Goal: Task Accomplishment & Management: Complete application form

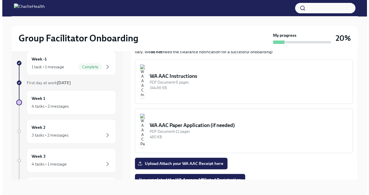
scroll to position [443, 0]
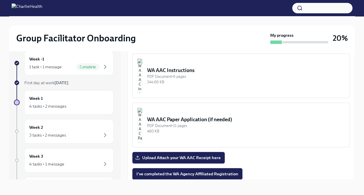
click at [208, 134] on div "480 KB" at bounding box center [246, 132] width 198 height 6
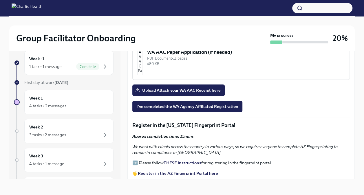
scroll to position [463, 0]
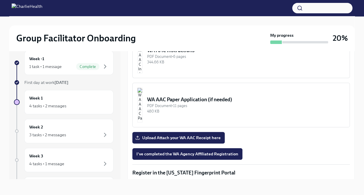
click at [196, 127] on button "WA AAC Paper Application (if needed) PDF Document • 11 pages 480 KB" at bounding box center [241, 105] width 218 height 45
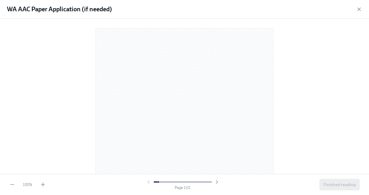
drag, startPoint x: 196, startPoint y: 128, endPoint x: 314, endPoint y: 72, distance: 130.1
click at [314, 72] on div at bounding box center [184, 95] width 350 height 144
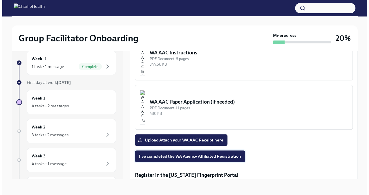
scroll to position [460, 0]
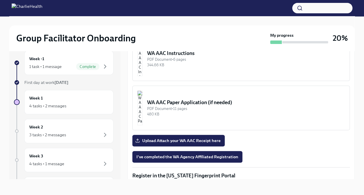
click at [173, 106] on div "WA AAC Paper Application (if needed)" at bounding box center [246, 102] width 198 height 7
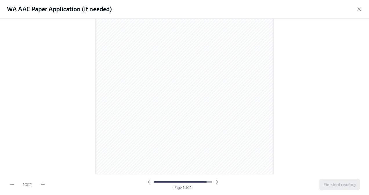
scroll to position [2430, 0]
drag, startPoint x: 173, startPoint y: 112, endPoint x: 275, endPoint y: 88, distance: 105.0
click at [275, 88] on div at bounding box center [184, 96] width 369 height 155
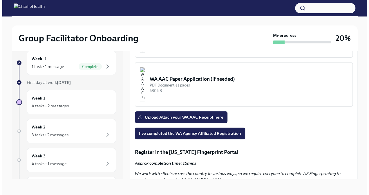
scroll to position [484, 0]
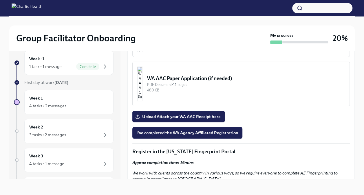
click at [200, 88] on div "PDF Document • 11 pages" at bounding box center [246, 85] width 198 height 6
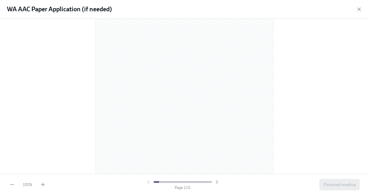
scroll to position [0, 0]
drag, startPoint x: 271, startPoint y: 131, endPoint x: 294, endPoint y: 108, distance: 33.0
click at [294, 108] on div at bounding box center [184, 95] width 350 height 144
click at [330, 183] on span "Finished reading" at bounding box center [339, 185] width 32 height 6
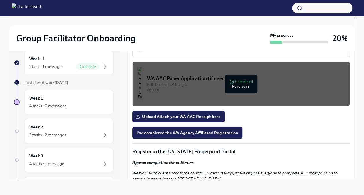
click at [233, 93] on div "480 KB" at bounding box center [246, 91] width 198 height 6
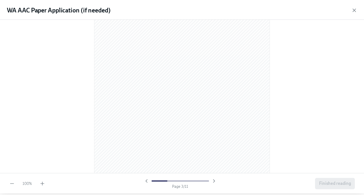
scroll to position [0, 0]
click at [62, 114] on div at bounding box center [184, 95] width 350 height 144
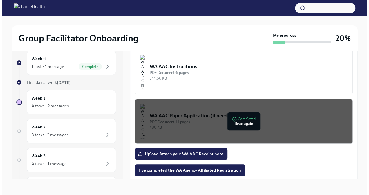
scroll to position [487, 0]
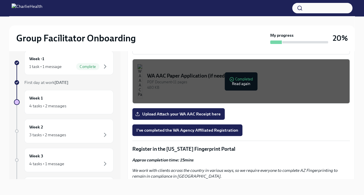
click at [221, 100] on button "WA AAC Paper Application (if needed) PDF Document • 11 pages 480 KB Completed R…" at bounding box center [241, 81] width 218 height 45
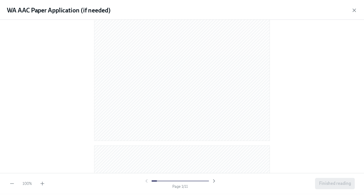
scroll to position [0, 0]
drag, startPoint x: 93, startPoint y: 126, endPoint x: 63, endPoint y: 111, distance: 33.7
click at [63, 111] on div at bounding box center [184, 95] width 350 height 144
click at [359, 9] on icon "button" at bounding box center [359, 9] width 6 height 6
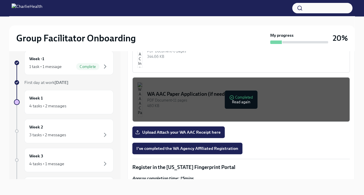
scroll to position [463, 0]
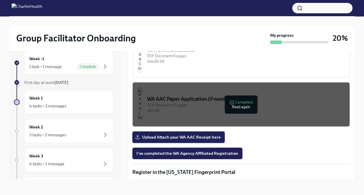
click at [185, 140] on span "Upload Attach your WA AAC Receipt here" at bounding box center [178, 137] width 84 height 6
click at [0, 0] on input "Upload Attach your WA AAC Receipt here" at bounding box center [0, 0] width 0 height 0
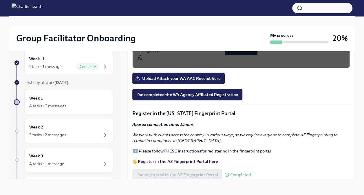
scroll to position [491, 0]
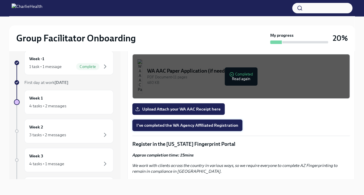
click at [183, 128] on span "I've completed the WA Agency Affiliated Registration" at bounding box center [187, 126] width 102 height 6
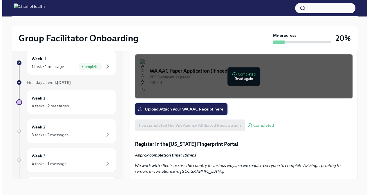
scroll to position [489, 0]
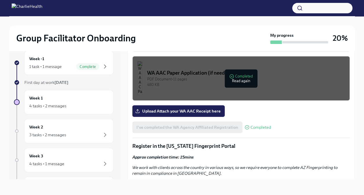
click at [208, 128] on div "Welcome to your essential compliance tasks list! Offering virtual mental health…" at bounding box center [241, 140] width 218 height 1045
click at [208, 132] on div "I've completed the WA Agency Affiliated Registration Completed" at bounding box center [201, 128] width 139 height 12
drag, startPoint x: 208, startPoint y: 132, endPoint x: 229, endPoint y: 145, distance: 24.2
click at [229, 145] on div "Welcome to your essential compliance tasks list! Offering virtual mental health…" at bounding box center [241, 140] width 218 height 1045
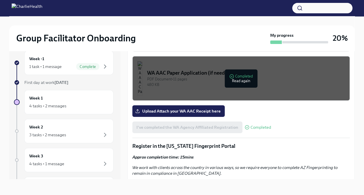
click at [255, 133] on div "I've completed the WA Agency Affiliated Registration Completed" at bounding box center [201, 128] width 139 height 12
click at [255, 130] on span "Completed" at bounding box center [261, 127] width 21 height 4
click at [234, 88] on div "480 KB" at bounding box center [246, 85] width 198 height 6
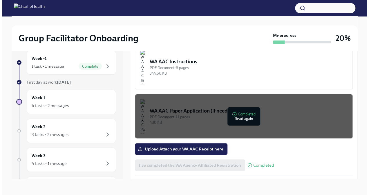
scroll to position [452, 0]
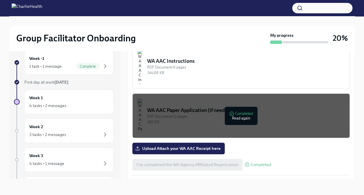
click at [212, 119] on div "PDF Document • 11 pages" at bounding box center [246, 117] width 198 height 6
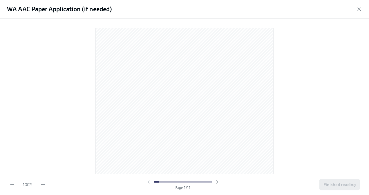
click at [362, 10] on div "WA AAC Paper Application (if needed)" at bounding box center [184, 9] width 369 height 19
drag, startPoint x: 327, startPoint y: 1, endPoint x: 83, endPoint y: 141, distance: 281.3
click at [83, 141] on div at bounding box center [184, 95] width 350 height 144
click at [298, 117] on div at bounding box center [184, 95] width 350 height 144
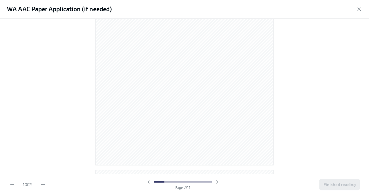
drag, startPoint x: 301, startPoint y: 73, endPoint x: 296, endPoint y: 61, distance: 12.9
click at [296, 61] on div at bounding box center [184, 96] width 369 height 155
drag, startPoint x: 276, startPoint y: 116, endPoint x: 301, endPoint y: 148, distance: 40.7
click at [301, 148] on div at bounding box center [184, 95] width 350 height 144
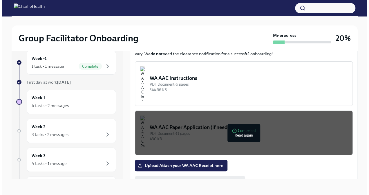
scroll to position [402, 0]
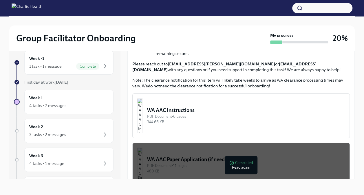
click at [193, 119] on div "PDF Document • 6 pages" at bounding box center [246, 117] width 198 height 6
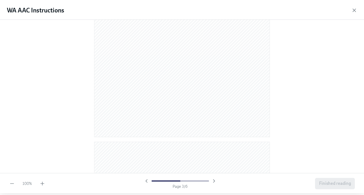
scroll to position [0, 0]
click at [359, 7] on icon "button" at bounding box center [359, 9] width 6 height 6
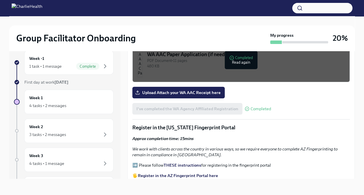
scroll to position [508, 0]
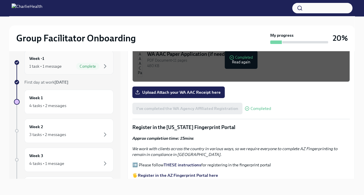
click at [69, 59] on div "Week -1 1 task • 1 message Complete" at bounding box center [68, 62] width 79 height 14
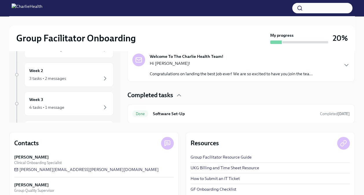
scroll to position [66, 0]
click at [243, 70] on div "Hi Alexis! Congratulations on landing the best job ever! We are so excited to h…" at bounding box center [231, 68] width 163 height 16
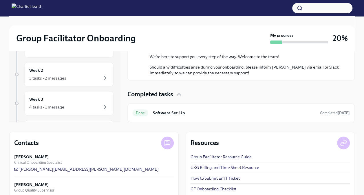
scroll to position [309, 0]
click at [220, 118] on div "Done Software Set-Up Completed 3 days ago" at bounding box center [240, 112] width 227 height 19
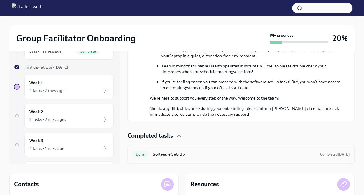
click at [169, 155] on h6 "Software Set-Up" at bounding box center [234, 154] width 163 height 6
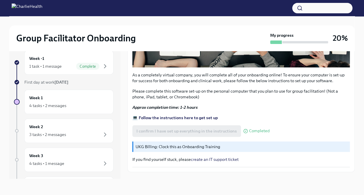
scroll to position [188, 0]
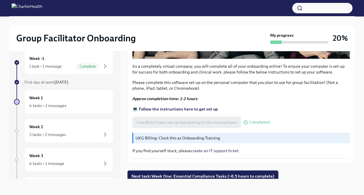
click at [187, 171] on button "Next task : Week One: Essential Compliance Tasks (~6.5 hours to complete)" at bounding box center [202, 177] width 151 height 12
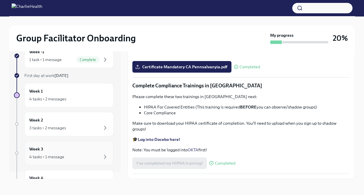
scroll to position [6, 0]
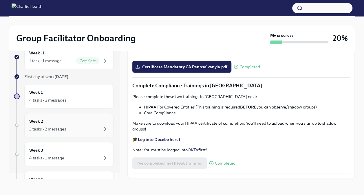
click at [81, 125] on div "Week 2 3 tasks • 2 messages" at bounding box center [68, 125] width 79 height 14
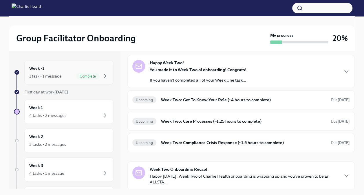
click at [71, 76] on div "1 task • 1 message Complete" at bounding box center [68, 76] width 79 height 7
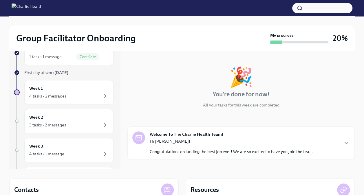
scroll to position [31, 0]
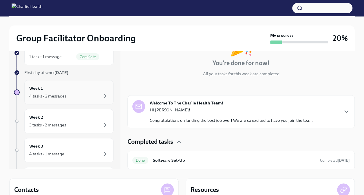
click at [92, 93] on div "4 tasks • 2 messages" at bounding box center [68, 96] width 79 height 7
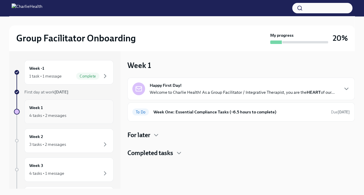
click at [60, 116] on div "4 tasks • 2 messages" at bounding box center [47, 116] width 37 height 6
click at [203, 92] on p "Welcome to Charlie Health! As a Group Facilitator / Integrative Therapist, you …" at bounding box center [242, 93] width 185 height 6
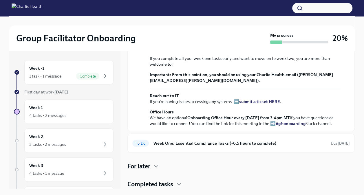
scroll to position [177, 0]
click at [229, 45] on strong "view the FULL onboarding plan HERE" at bounding box center [235, 42] width 72 height 5
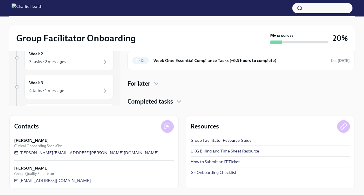
scroll to position [207, 0]
click at [202, 60] on h6 "Week One: Essential Compliance Tasks (~6.5 hours to complete)" at bounding box center [240, 60] width 173 height 6
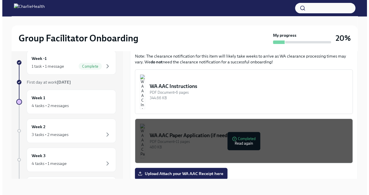
scroll to position [427, 0]
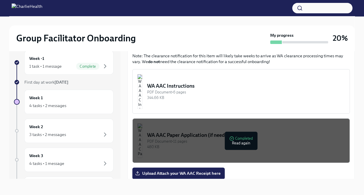
click at [194, 95] on div "PDF Document • 6 pages" at bounding box center [246, 93] width 198 height 6
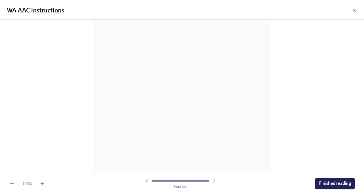
scroll to position [1214, 0]
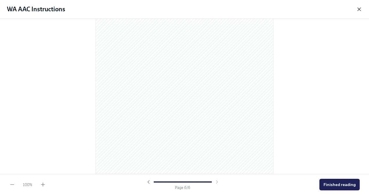
click at [357, 9] on icon "button" at bounding box center [359, 9] width 6 height 6
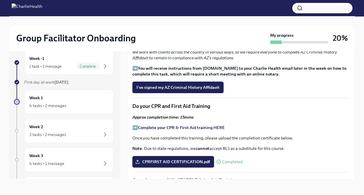
scroll to position [684, 0]
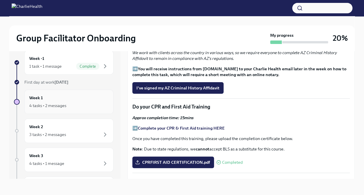
click at [85, 105] on div "4 tasks • 2 messages" at bounding box center [68, 105] width 79 height 7
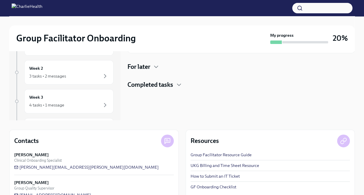
scroll to position [83, 0]
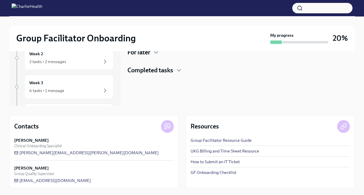
click at [204, 172] on link "GF Onboarding Checklist" at bounding box center [214, 173] width 46 height 6
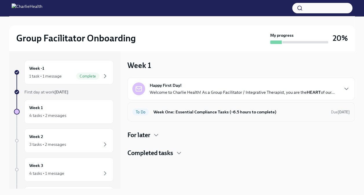
click at [183, 112] on h6 "Week One: Essential Compliance Tasks (~6.5 hours to complete)" at bounding box center [240, 112] width 173 height 6
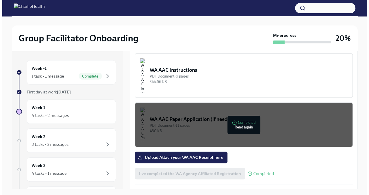
scroll to position [442, 0]
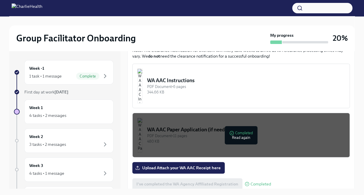
click at [198, 95] on div "344.66 KB" at bounding box center [246, 93] width 198 height 6
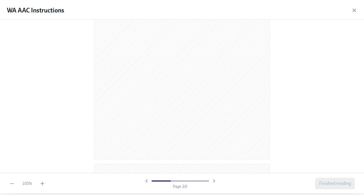
scroll to position [0, 0]
click at [356, 10] on icon "button" at bounding box center [359, 9] width 6 height 6
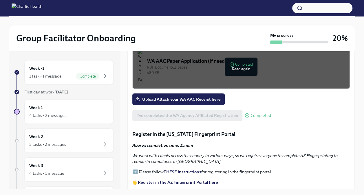
scroll to position [511, 0]
click at [194, 121] on div "I've completed the WA Agency Affiliated Registration Completed" at bounding box center [201, 116] width 139 height 12
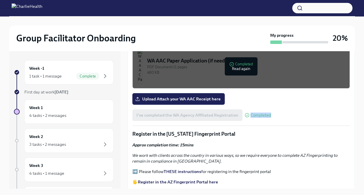
drag, startPoint x: 194, startPoint y: 125, endPoint x: 251, endPoint y: 123, distance: 57.4
click at [251, 118] on span "Completed" at bounding box center [261, 115] width 21 height 4
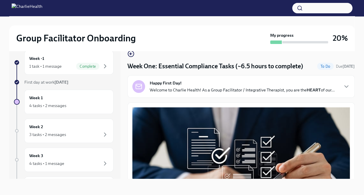
scroll to position [0, 0]
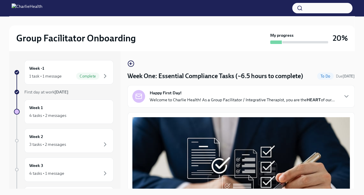
click at [0, 31] on html "Group Facilitator Onboarding My progress 20% Week -1 1 task • 1 message Complet…" at bounding box center [182, 102] width 364 height 205
drag, startPoint x: 217, startPoint y: 0, endPoint x: 190, endPoint y: 11, distance: 29.1
click at [190, 11] on div at bounding box center [182, 8] width 364 height 16
